Goal: Transaction & Acquisition: Purchase product/service

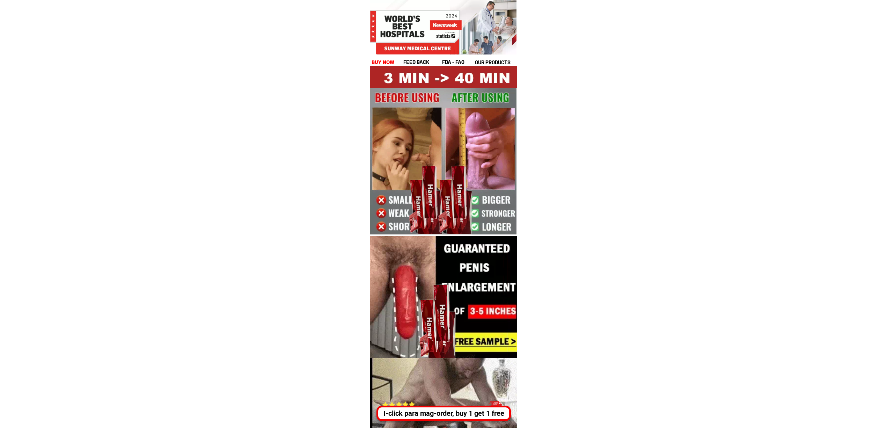
click at [454, 408] on div "I-click para mag-order, buy 1 get 1 free" at bounding box center [444, 413] width 135 height 15
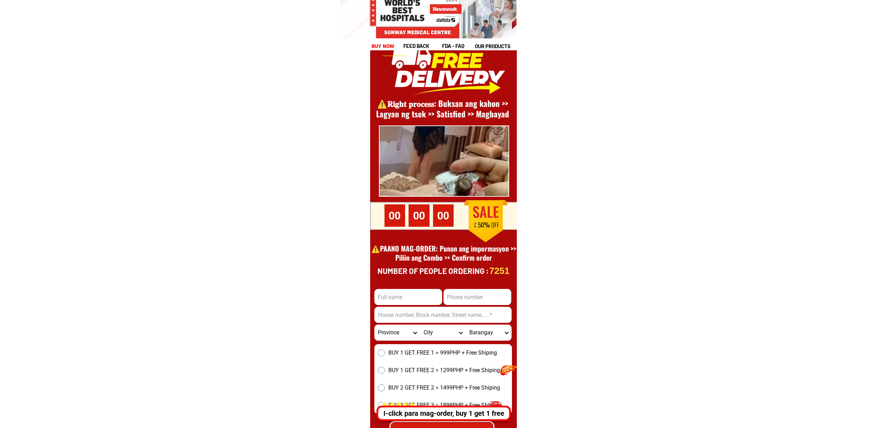
scroll to position [9585, 0]
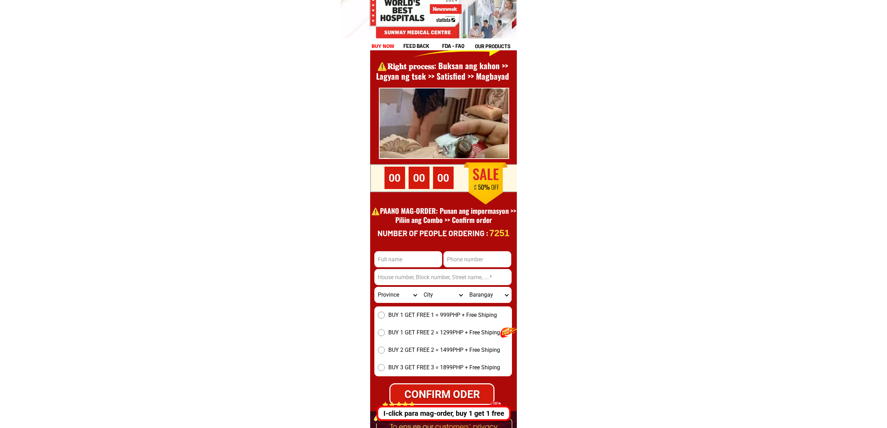
drag, startPoint x: 472, startPoint y: 252, endPoint x: 474, endPoint y: 260, distance: 8.3
click at [472, 252] on input "Input phone_number" at bounding box center [478, 259] width 68 height 16
paste input "09519358709"
click at [478, 261] on input "09519358709" at bounding box center [478, 259] width 68 height 16
paste input "Input phone_number"
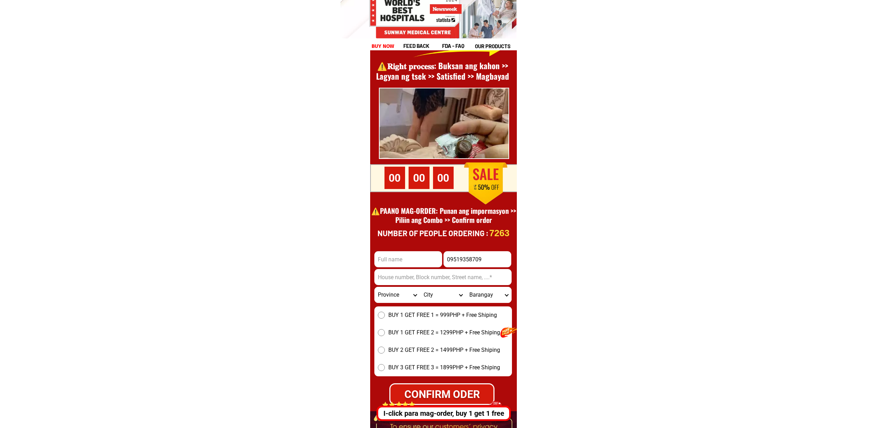
type input "09519358709"
click at [422, 263] on input "Input full_name" at bounding box center [409, 259] width 68 height 16
paste input "Zacarias Gri"
type input "Zacarias Gri"
click at [414, 283] on input "Input address" at bounding box center [443, 277] width 137 height 16
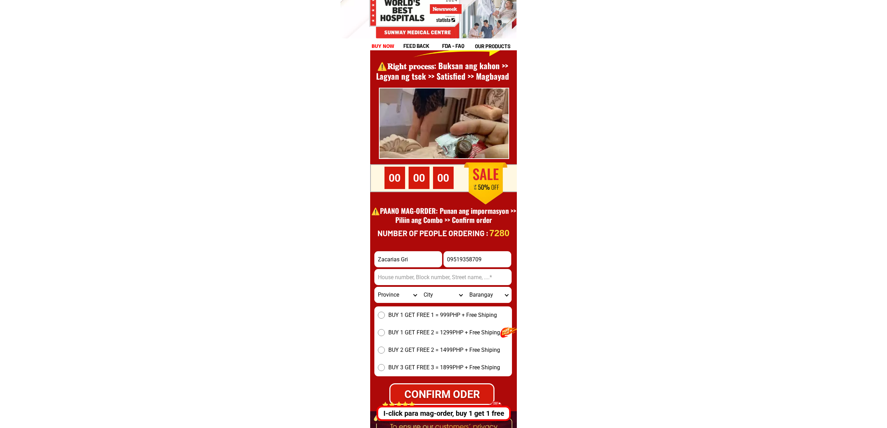
paste input "House located at the [GEOGRAPHIC_DATA], right side of the main road, #2 house f…"
type input "House located at the [GEOGRAPHIC_DATA], right side of the main road, #2 house f…"
click at [404, 298] on select "Province [GEOGRAPHIC_DATA] [GEOGRAPHIC_DATA] [GEOGRAPHIC_DATA] [GEOGRAPHIC_DATA…" at bounding box center [398, 295] width 46 height 16
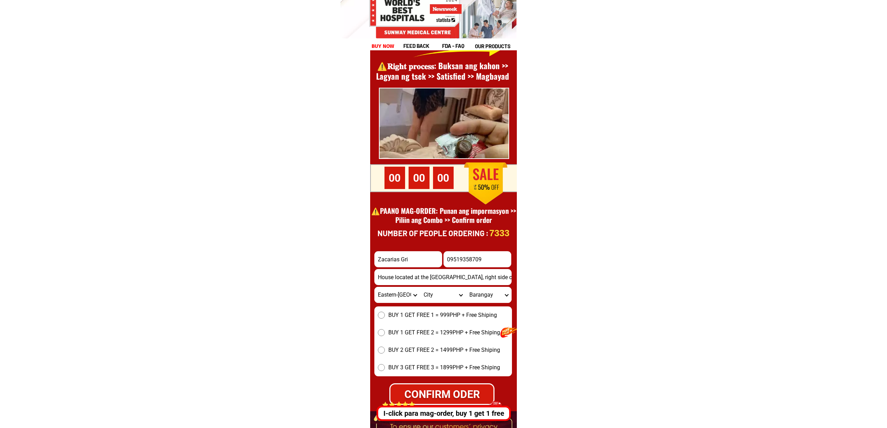
click at [397, 295] on select "Province [GEOGRAPHIC_DATA] [GEOGRAPHIC_DATA] [GEOGRAPHIC_DATA] [GEOGRAPHIC_DATA…" at bounding box center [398, 295] width 46 height 16
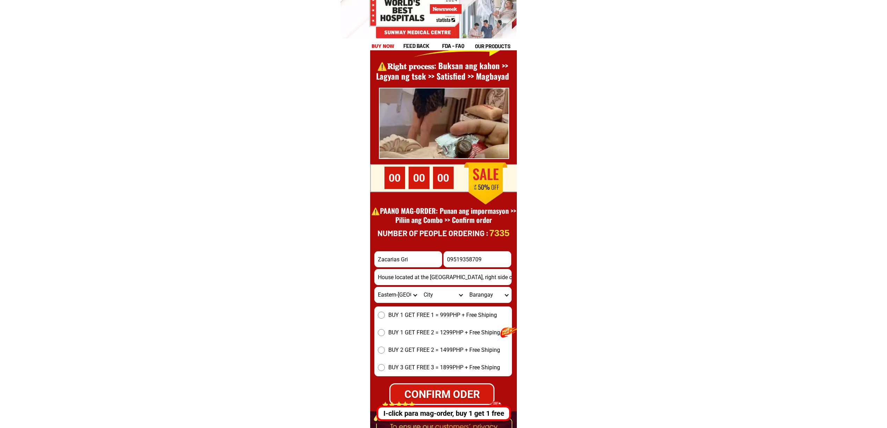
click at [397, 295] on select "Province [GEOGRAPHIC_DATA] [GEOGRAPHIC_DATA] [GEOGRAPHIC_DATA] [GEOGRAPHIC_DATA…" at bounding box center [398, 295] width 46 height 16
click at [488, 279] on input "House located at the [GEOGRAPHIC_DATA], right side of the main road, #2 house f…" at bounding box center [443, 277] width 137 height 16
click at [391, 302] on select "Province [GEOGRAPHIC_DATA] [GEOGRAPHIC_DATA] [GEOGRAPHIC_DATA] [GEOGRAPHIC_DATA…" at bounding box center [398, 295] width 46 height 16
select select "63_598"
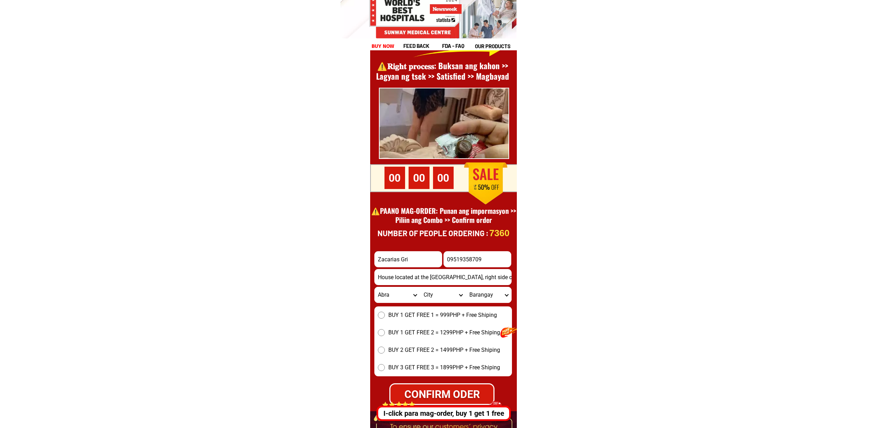
click at [375, 287] on select "Province [GEOGRAPHIC_DATA] [GEOGRAPHIC_DATA] [GEOGRAPHIC_DATA] [GEOGRAPHIC_DATA…" at bounding box center [398, 295] width 46 height 16
click at [407, 303] on form "Zacarias Gri 09519358709 CONFIRM ODER House located at the [GEOGRAPHIC_DATA], r…" at bounding box center [444, 328] width 138 height 154
click at [398, 299] on select "Province [GEOGRAPHIC_DATA] [GEOGRAPHIC_DATA] [GEOGRAPHIC_DATA] [GEOGRAPHIC_DATA…" at bounding box center [398, 295] width 46 height 16
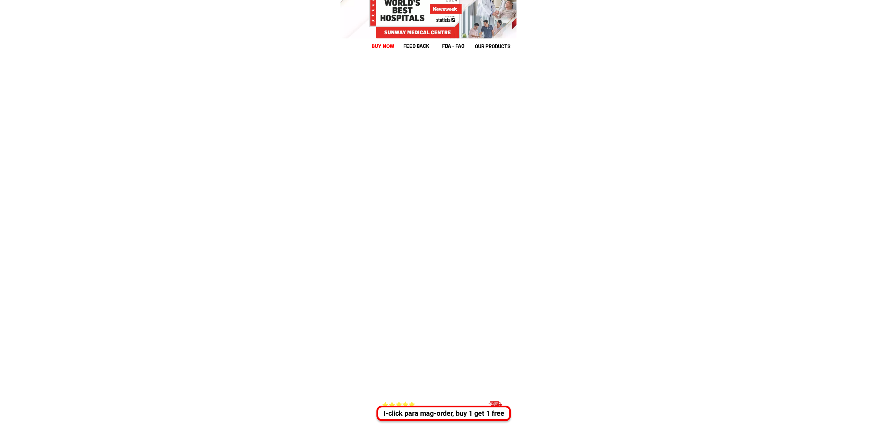
scroll to position [9585, 0]
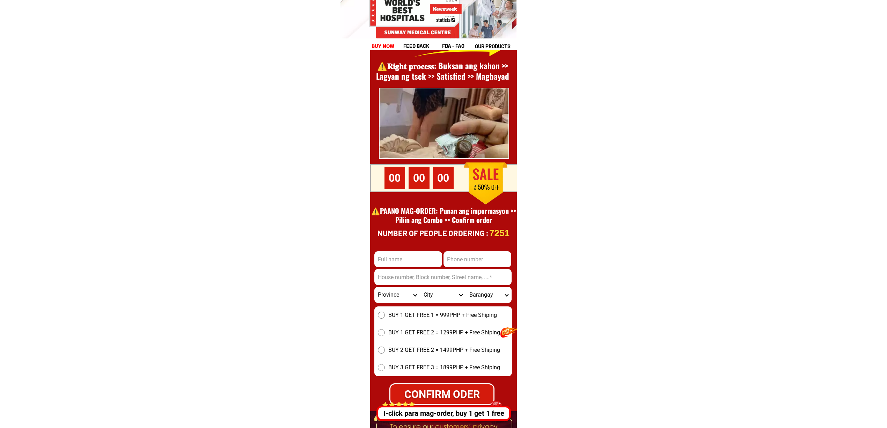
click at [407, 265] on input "Input full_name" at bounding box center [409, 259] width 68 height 16
click at [387, 271] on input "Input address" at bounding box center [443, 277] width 137 height 16
drag, startPoint x: 399, startPoint y: 260, endPoint x: 414, endPoint y: 267, distance: 17.4
click at [399, 260] on input "Input full_name" at bounding box center [409, 259] width 68 height 16
paste input "I Zacarias Gri"
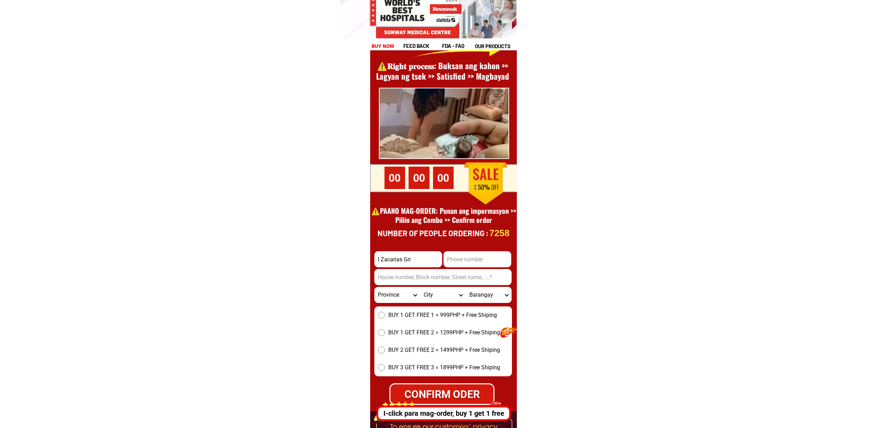
type input "I Zacarias Gri"
drag, startPoint x: 479, startPoint y: 261, endPoint x: 484, endPoint y: 267, distance: 8.2
click at [479, 261] on input "Input phone_number" at bounding box center [478, 259] width 68 height 16
paste input "09519358709"
type input "09519358709"
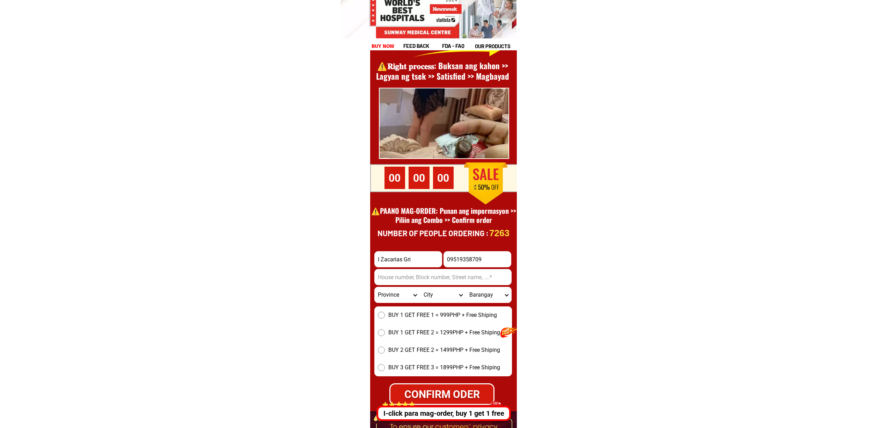
click at [418, 282] on input "Input address" at bounding box center [443, 277] width 137 height 16
paste input "House located at the [GEOGRAPHIC_DATA], right side of the main road, #2 house f…"
type input "House located at the [GEOGRAPHIC_DATA], right side of the main road, #2 house f…"
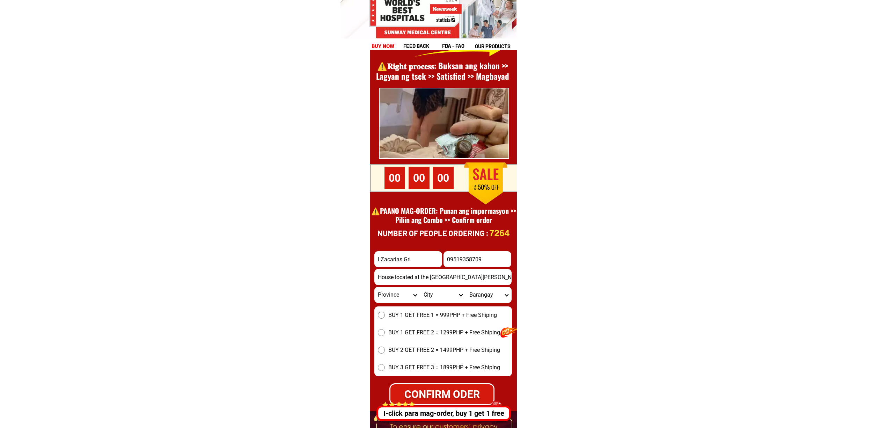
click at [391, 319] on span "BUY 1 GET FREE 1 = 999PHP + Free Shiping" at bounding box center [443, 315] width 109 height 8
click at [385, 319] on input "BUY 1 GET FREE 1 = 999PHP + Free Shiping" at bounding box center [381, 315] width 7 height 7
click at [445, 393] on div "CONFIRM ODER" at bounding box center [442, 394] width 103 height 16
radio input "true"
